Goal: Book appointment/travel/reservation

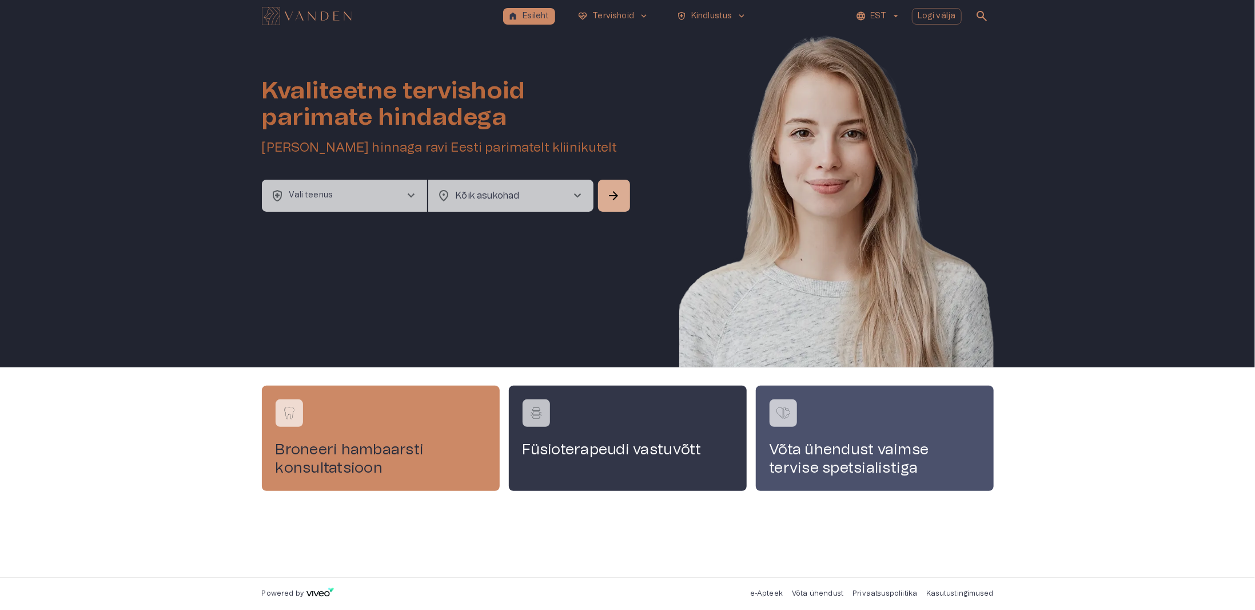
click at [391, 191] on button "health_and_safety Vali teenus chevron_right" at bounding box center [344, 196] width 165 height 32
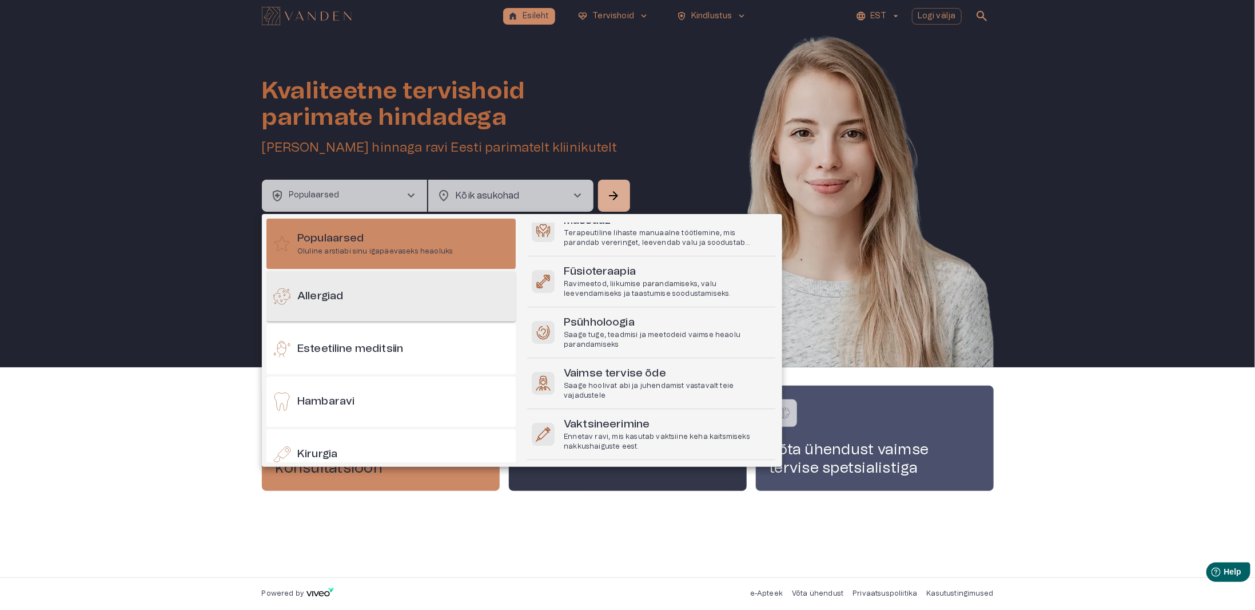
click at [331, 303] on h6 "Allergiad" at bounding box center [320, 296] width 46 height 15
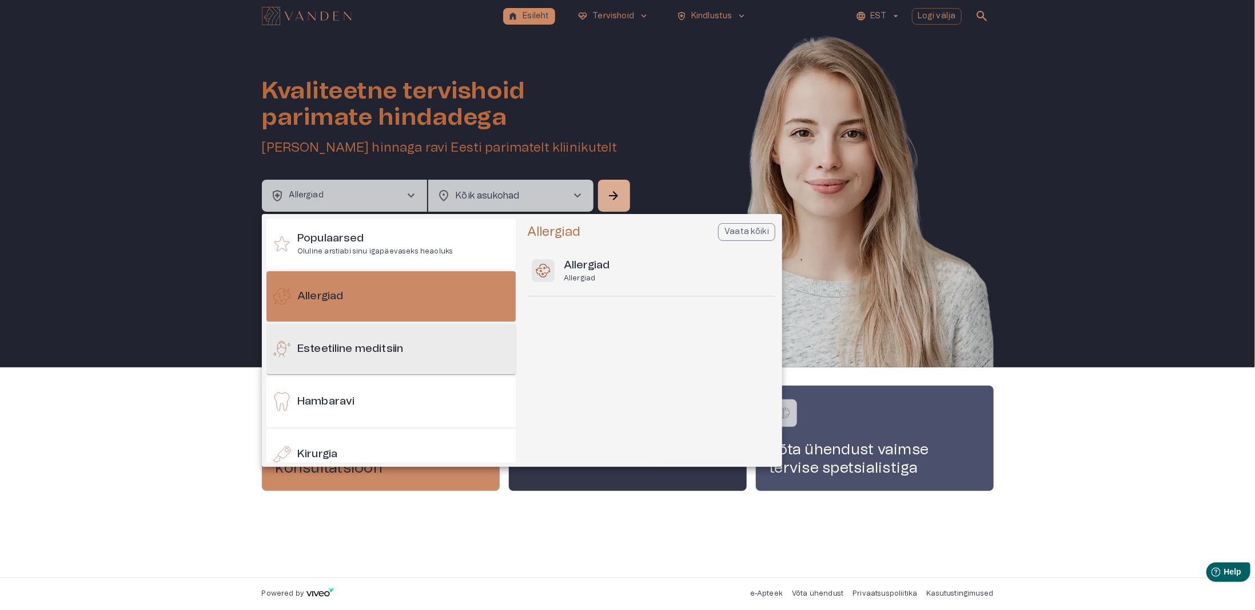
click at [335, 352] on h6 "Esteetiline meditsiin" at bounding box center [350, 348] width 106 height 15
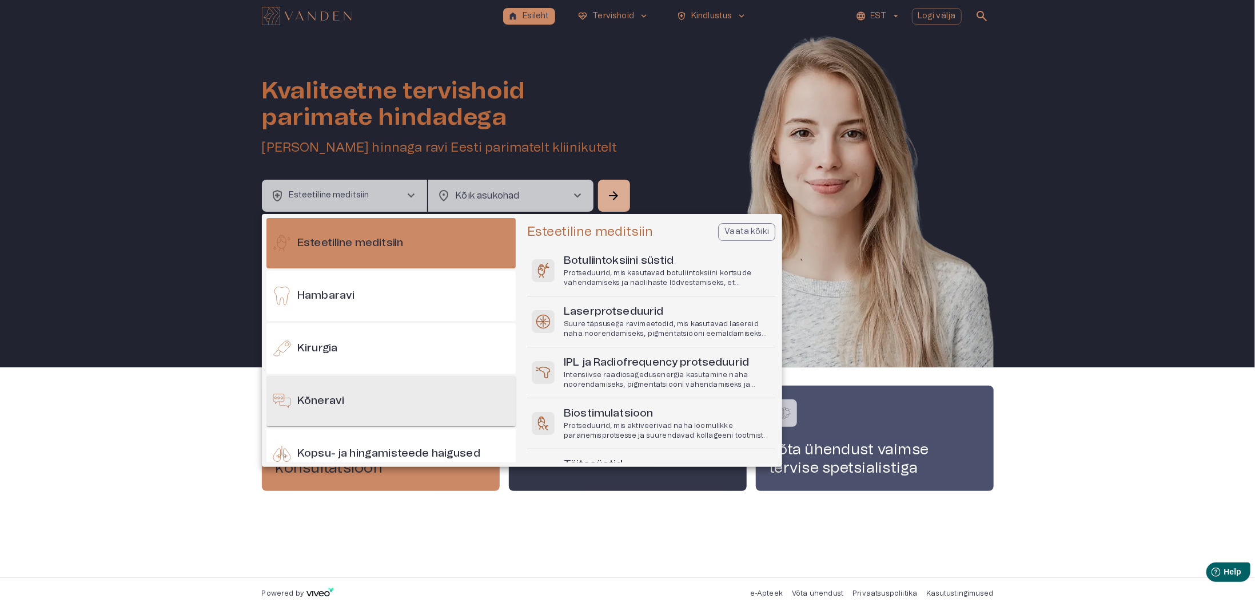
scroll to position [172, 0]
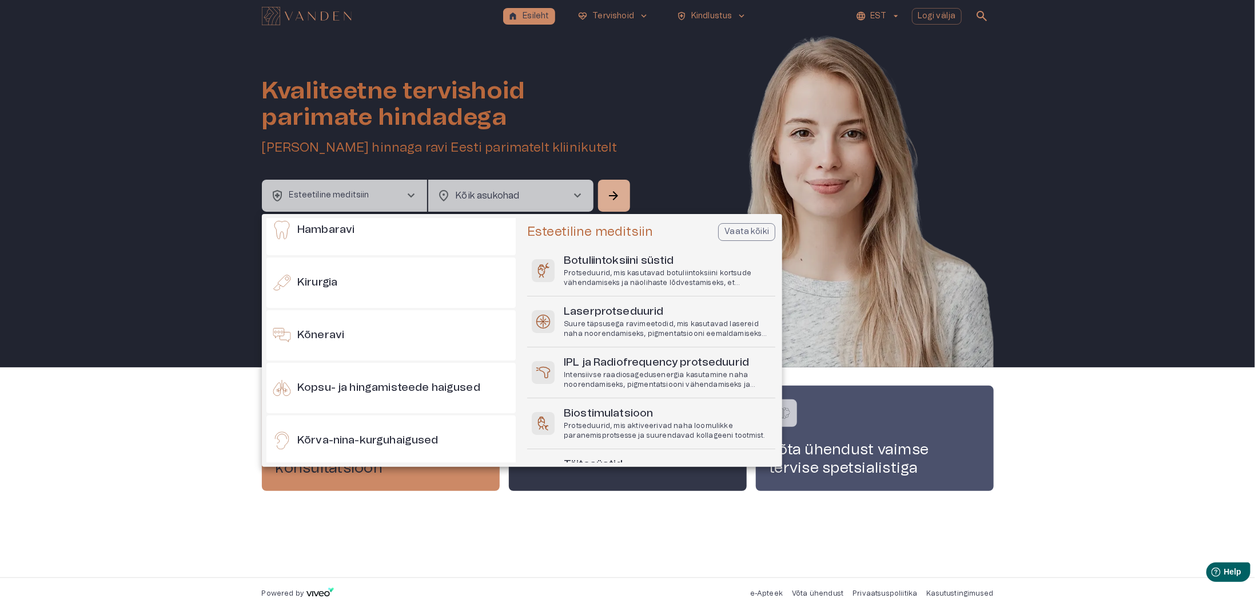
click at [346, 195] on div at bounding box center [627, 305] width 1255 height 610
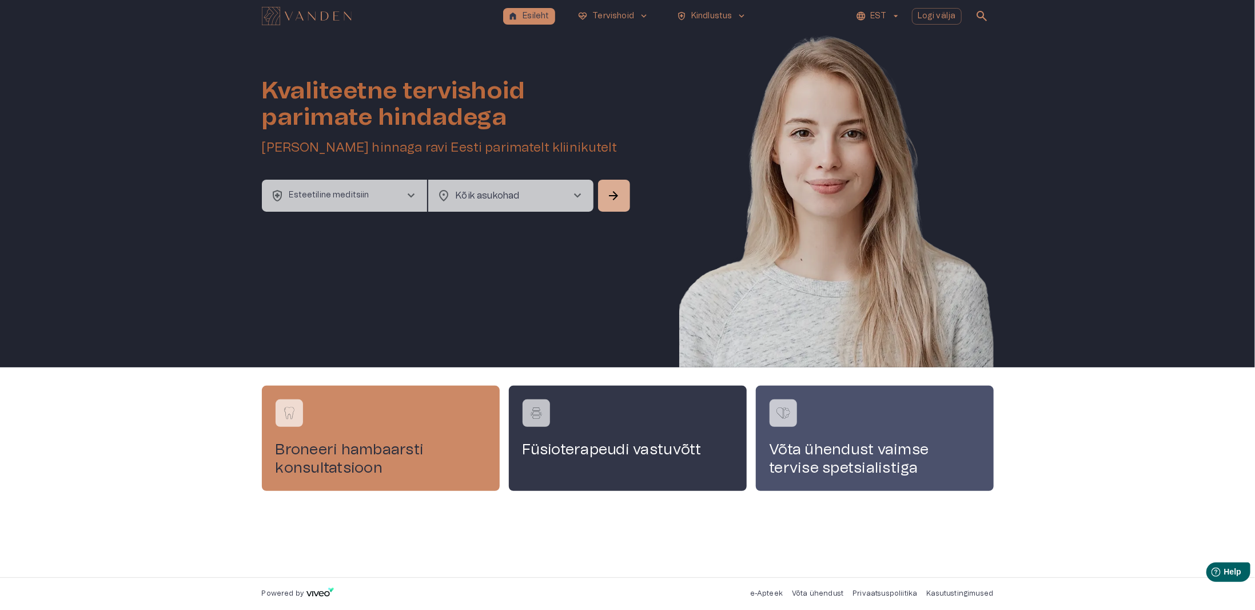
click at [401, 197] on button "health_and_safety Esteetiline meditsiin chevron_right" at bounding box center [344, 196] width 165 height 32
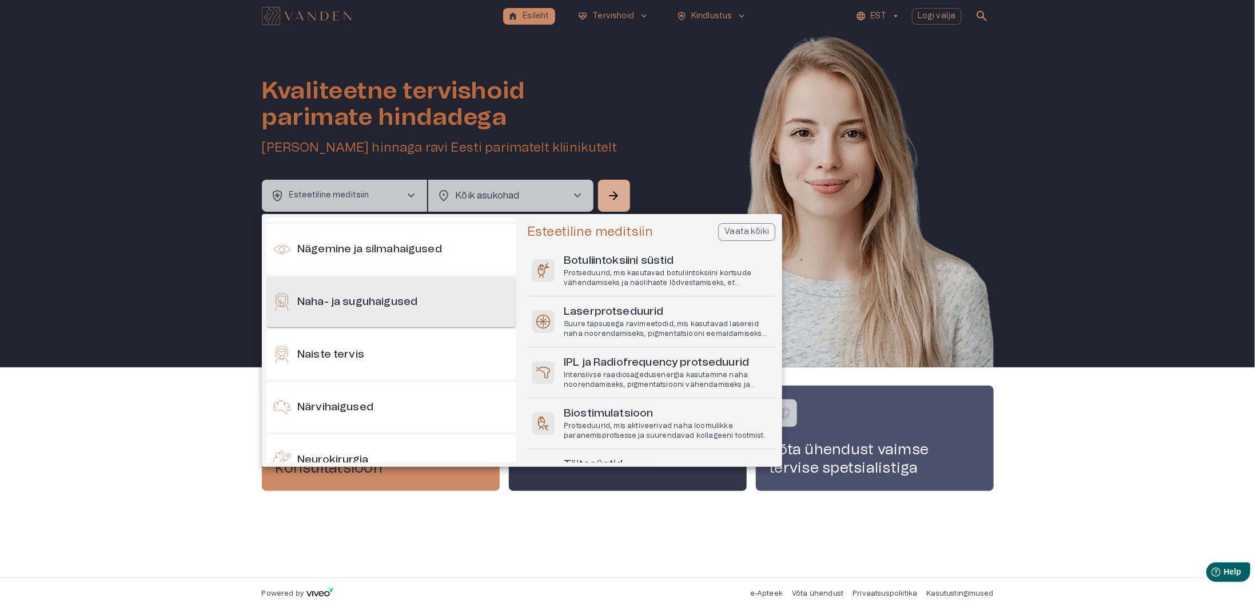
scroll to position [523, 0]
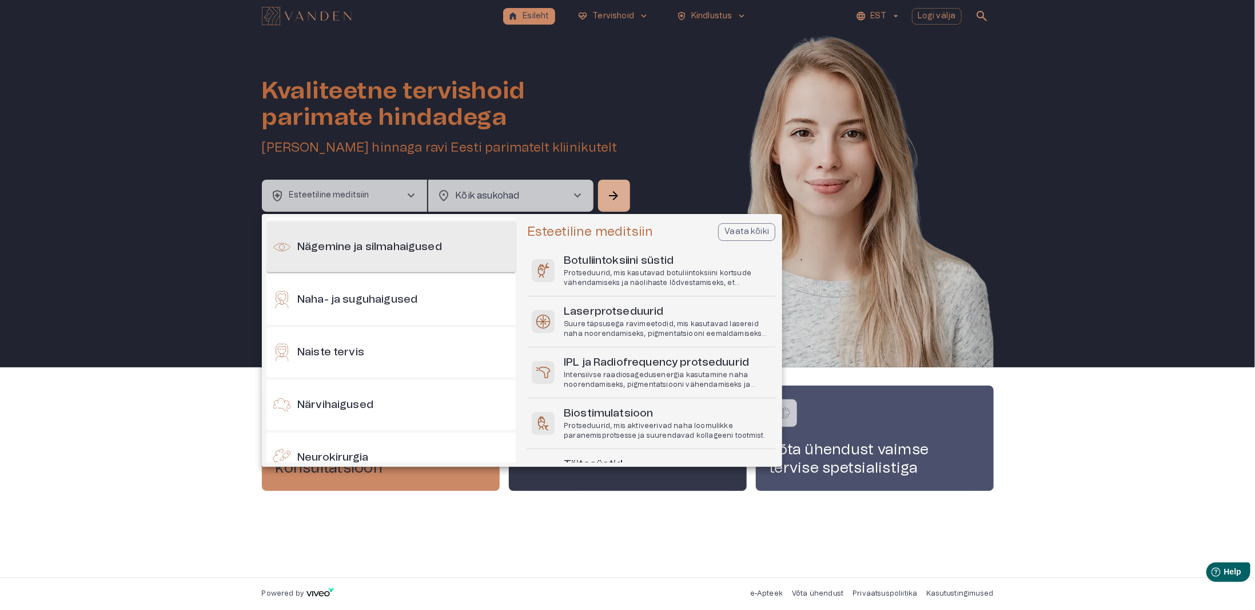
click at [368, 252] on h6 "Nägemine ja silmahaigused" at bounding box center [369, 247] width 145 height 15
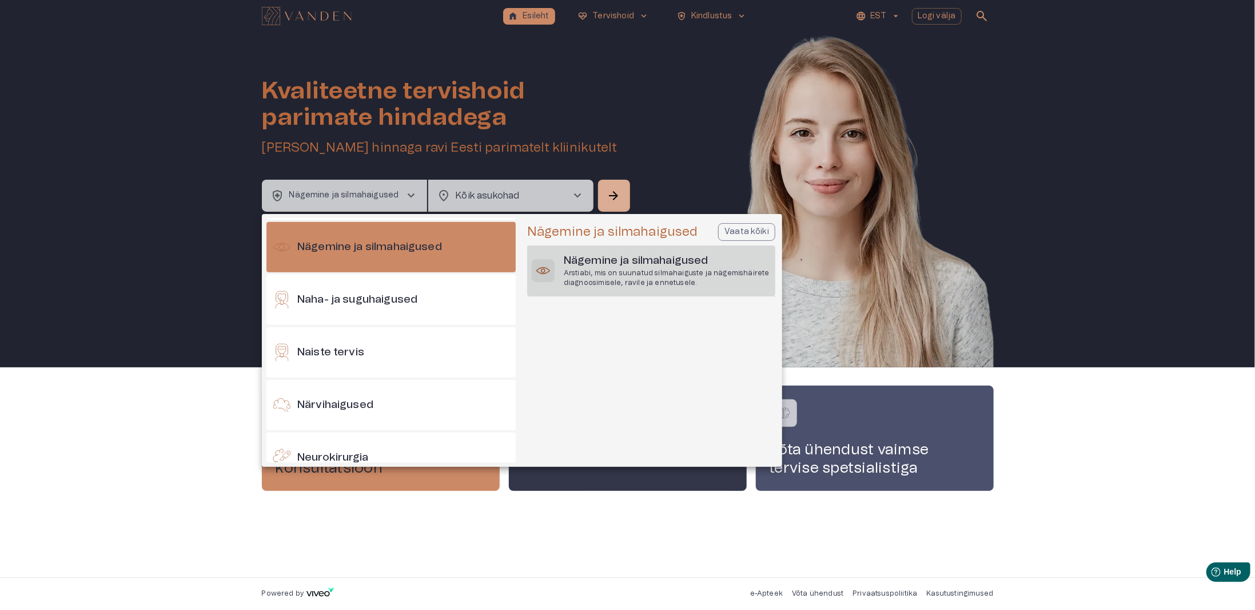
click at [631, 268] on p "Arstiabi, mis on suunatud silmahaiguste ja nägemishäirete diagnoosimisele, ravi…" at bounding box center [667, 277] width 207 height 19
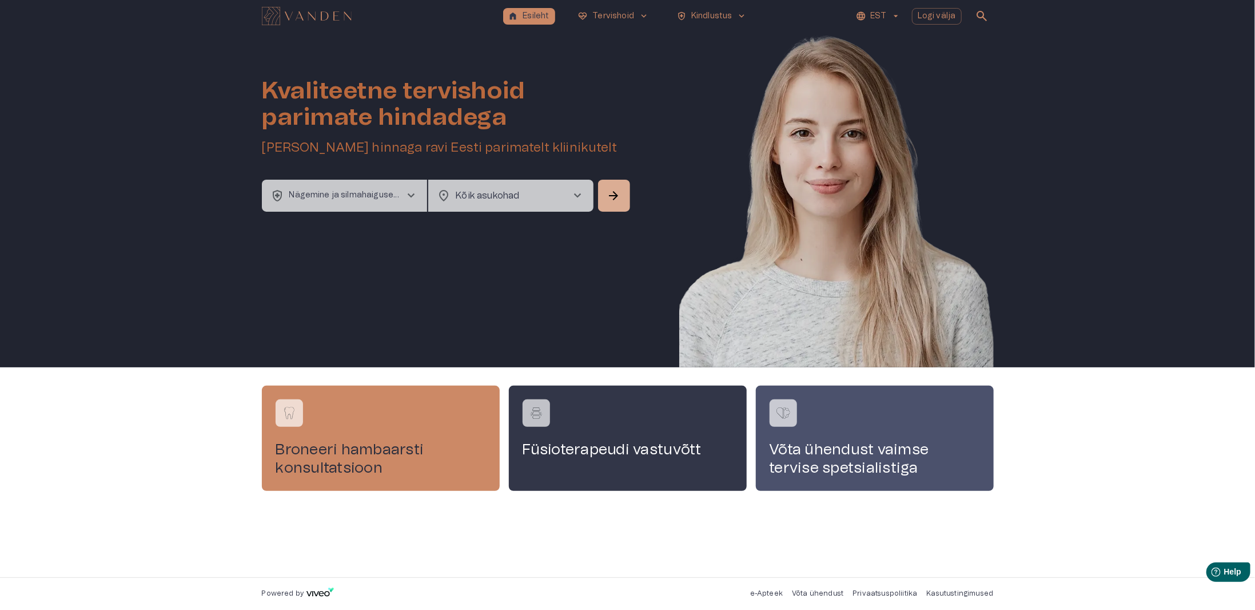
click at [519, 204] on body "home Esileht ecg_heart Tervishoid keyboard_arrow_down health_and_safety Kindlus…" at bounding box center [627, 305] width 1255 height 610
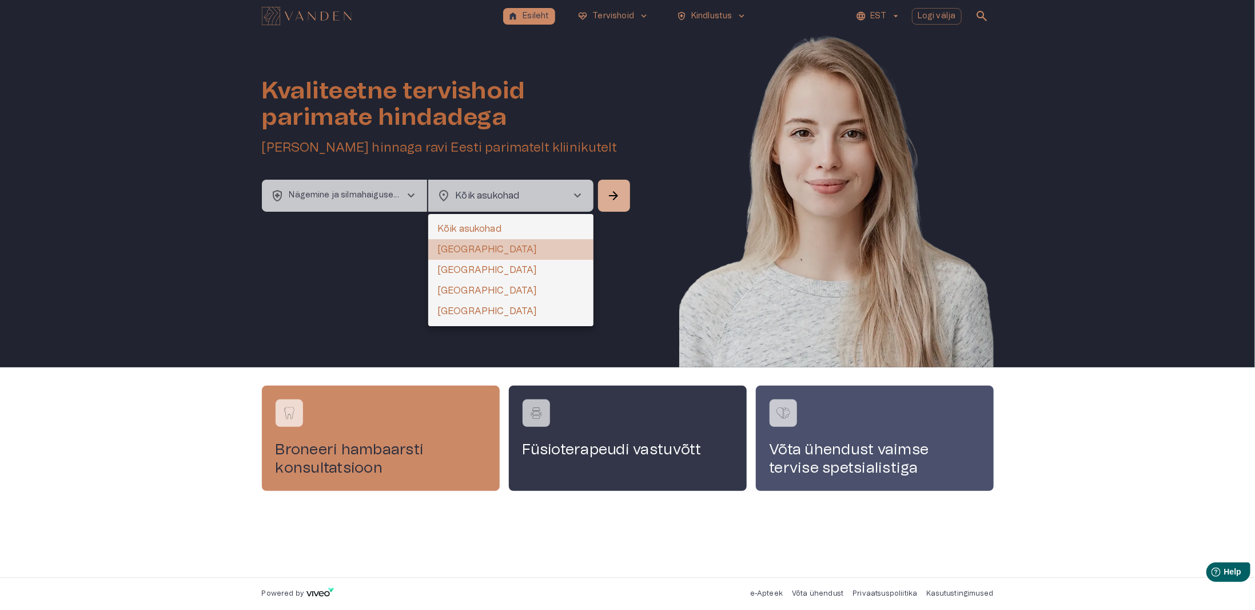
click at [474, 249] on li "[GEOGRAPHIC_DATA]" at bounding box center [510, 249] width 165 height 21
type input "**********"
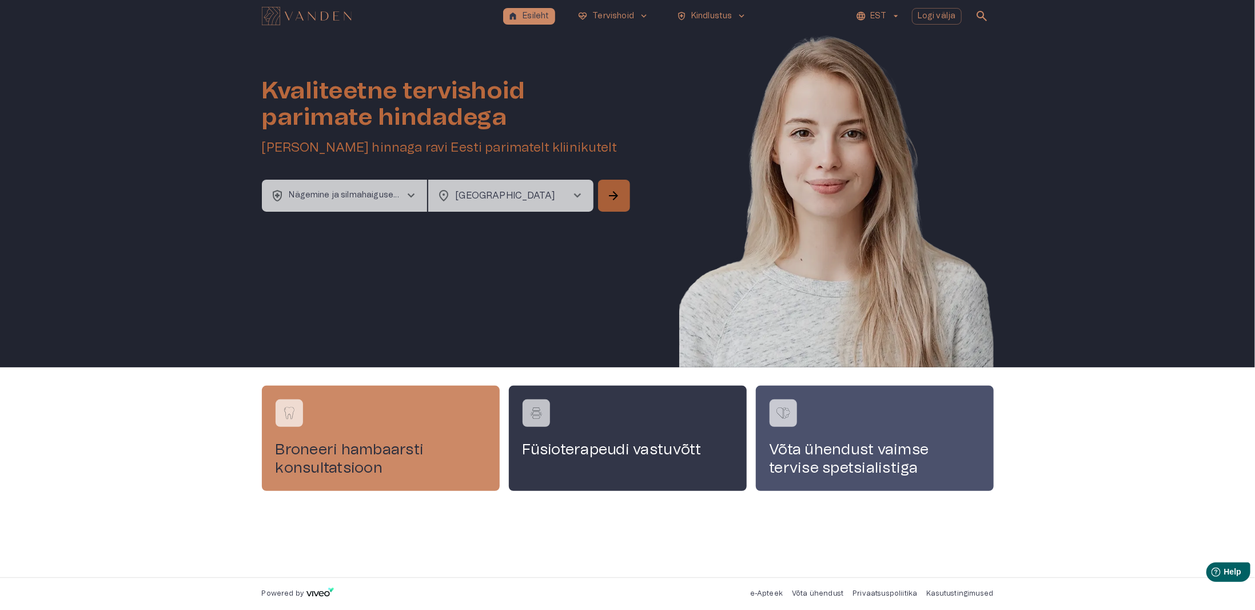
click at [627, 195] on button "arrow_forward" at bounding box center [614, 196] width 32 height 32
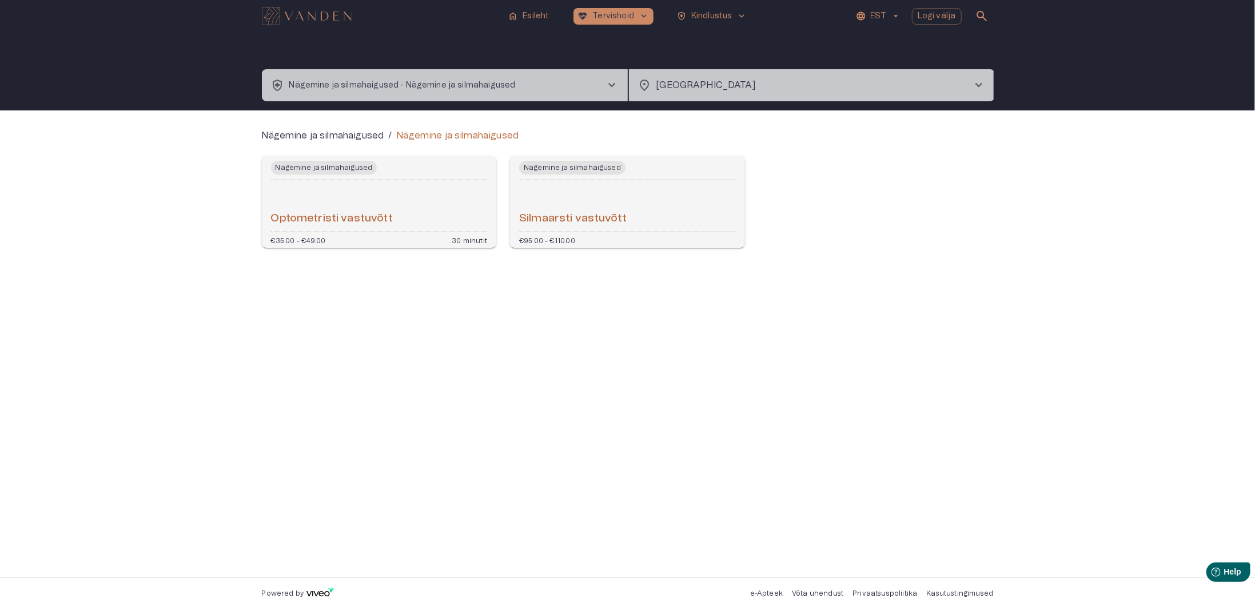
click at [324, 219] on h6 "Optometristi vastuvõtt" at bounding box center [332, 218] width 122 height 15
